Goal: Find specific page/section: Find specific page/section

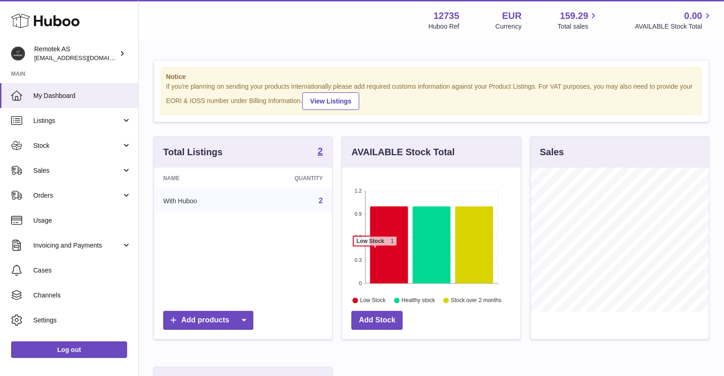
scroll to position [52, 0]
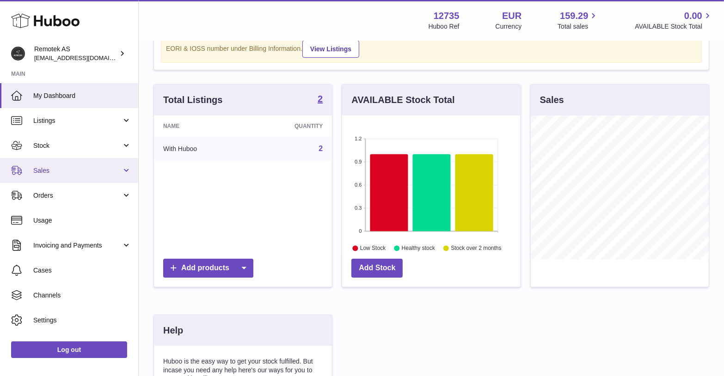
click at [114, 172] on span "Sales" at bounding box center [77, 170] width 88 height 9
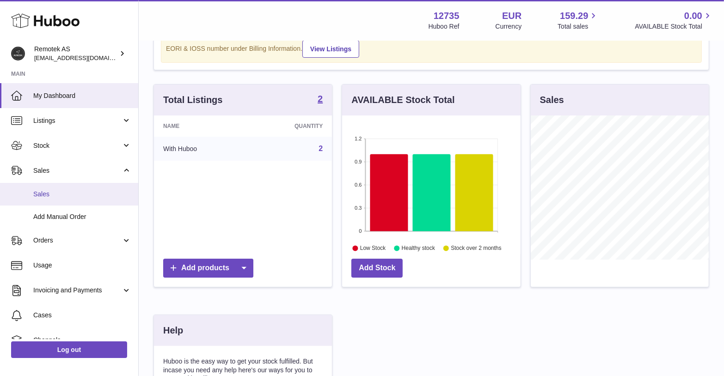
click at [45, 194] on span "Sales" at bounding box center [82, 194] width 98 height 9
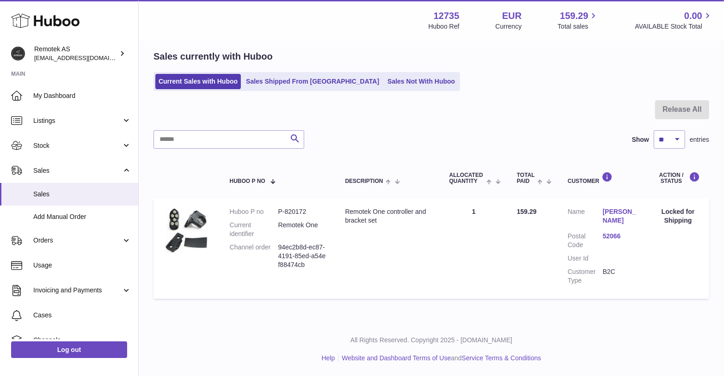
scroll to position [23, 0]
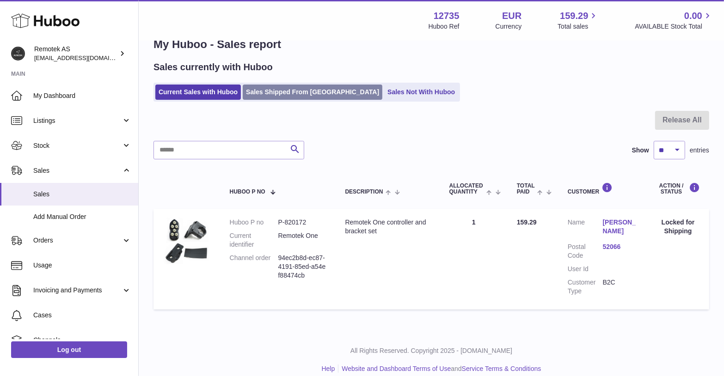
click at [301, 90] on link "Sales Shipped From [GEOGRAPHIC_DATA]" at bounding box center [313, 92] width 140 height 15
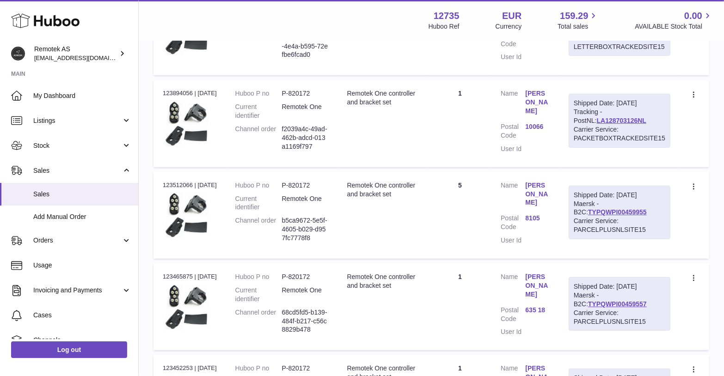
scroll to position [315, 0]
